Goal: Task Accomplishment & Management: Manage account settings

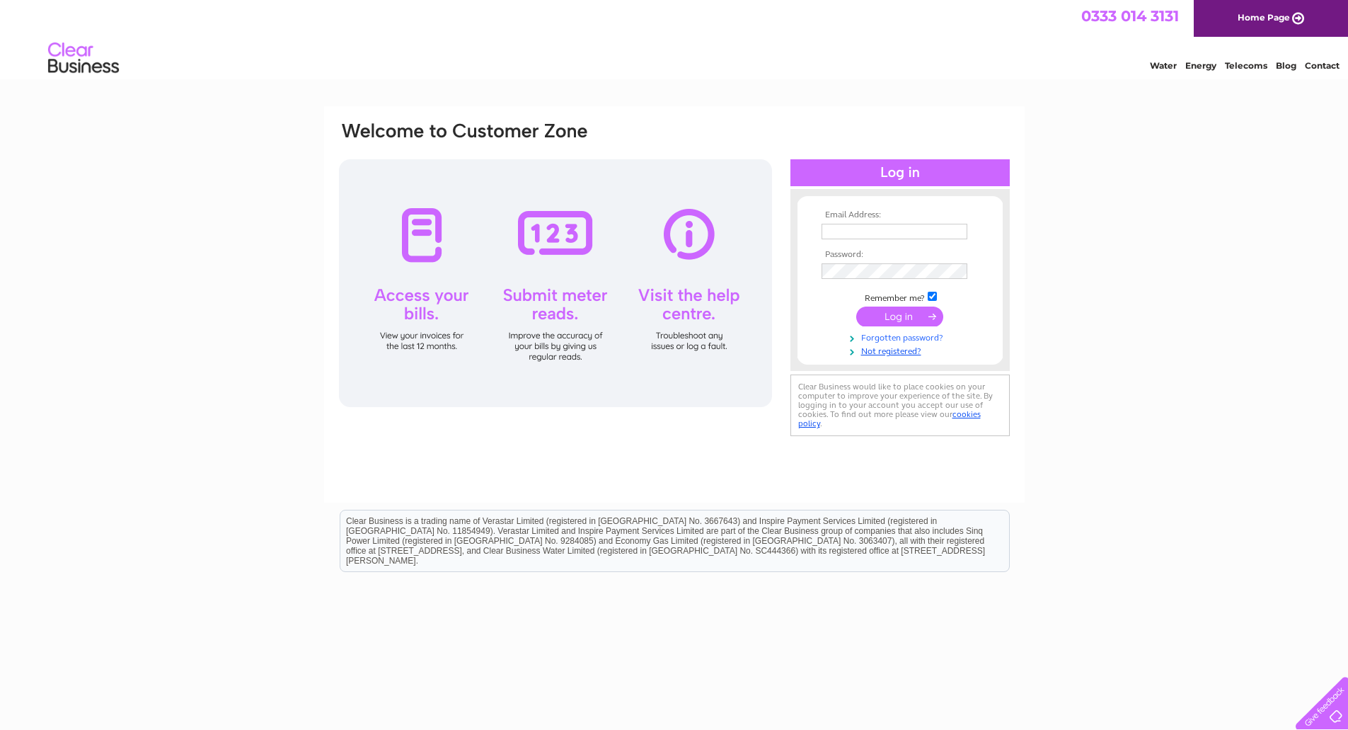
type input "brianburns@bricklink.co.uk"
click at [909, 330] on link "Forgotten password?" at bounding box center [902, 336] width 161 height 13
click at [926, 309] on input "submit" at bounding box center [899, 316] width 87 height 20
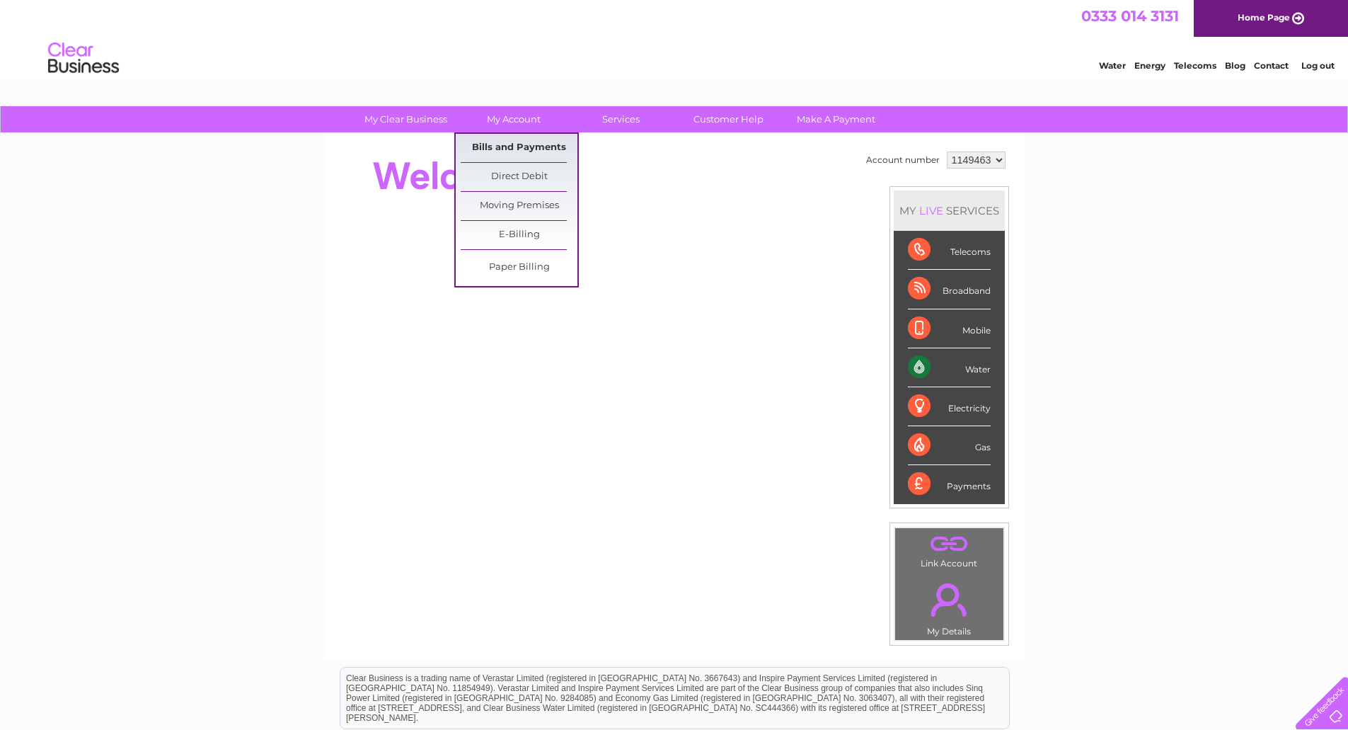
click at [507, 149] on link "Bills and Payments" at bounding box center [519, 148] width 117 height 28
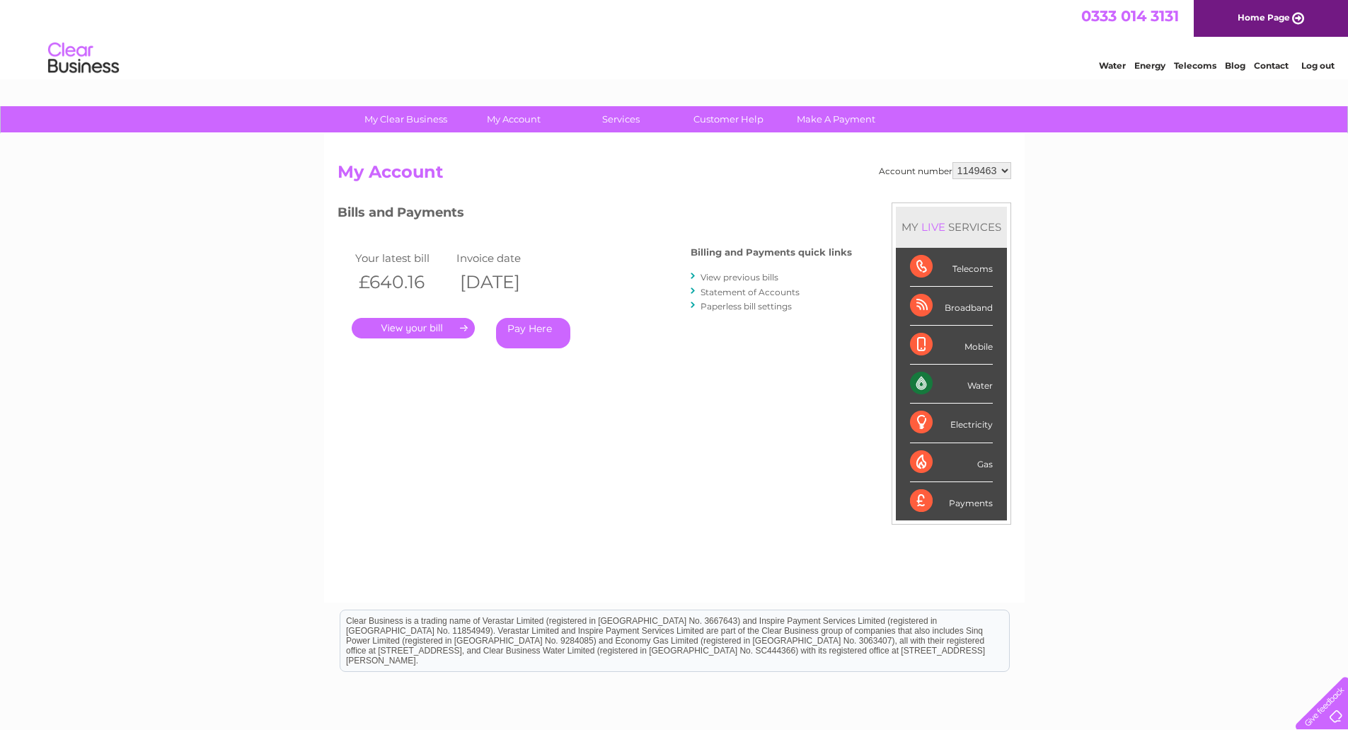
click at [450, 323] on link "." at bounding box center [413, 328] width 123 height 21
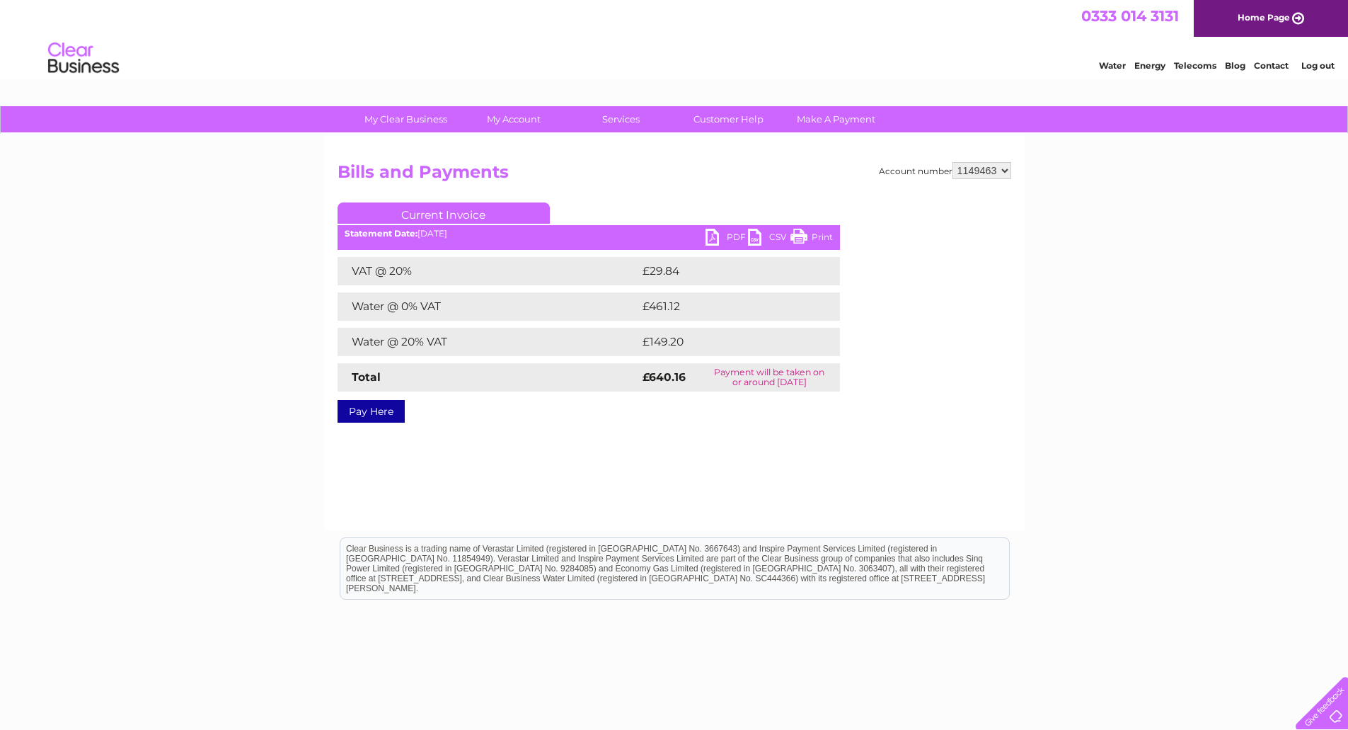
click at [734, 243] on link "PDF" at bounding box center [726, 239] width 42 height 21
